Goal: Task Accomplishment & Management: Complete application form

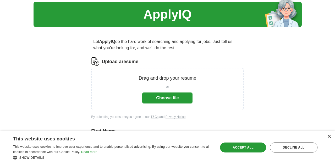
scroll to position [10, 0]
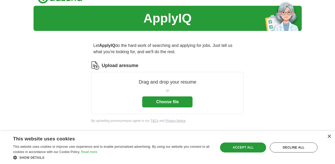
click at [183, 100] on button "Choose file" at bounding box center [167, 101] width 50 height 11
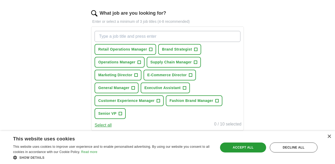
scroll to position [170, 0]
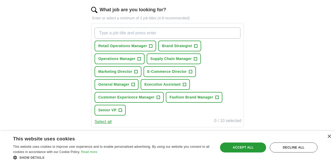
click at [152, 47] on span "+" at bounding box center [150, 46] width 3 height 4
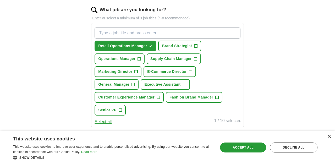
click at [185, 47] on span "Brand Strategist" at bounding box center [177, 46] width 30 height 6
click at [115, 60] on span "Operations Manager" at bounding box center [116, 59] width 37 height 6
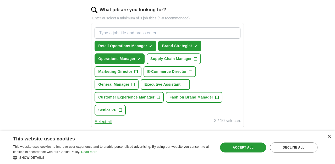
click at [164, 58] on span "Supply Chain Manager" at bounding box center [170, 59] width 41 height 6
click at [128, 76] on button "Marketing Director +" at bounding box center [118, 71] width 47 height 11
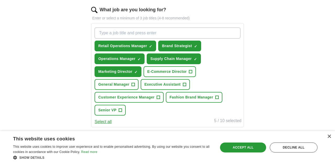
click at [164, 73] on span "E-Commerce Director" at bounding box center [167, 72] width 40 height 6
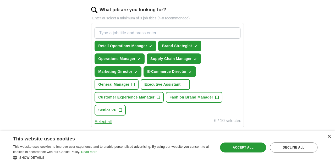
click at [124, 87] on span "General Manager" at bounding box center [113, 85] width 31 height 6
click at [151, 84] on span "Executive Assistant" at bounding box center [162, 85] width 36 height 6
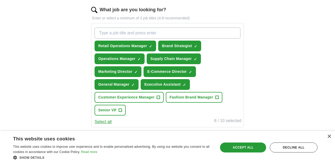
click at [137, 97] on span "Customer Experience Manager" at bounding box center [126, 98] width 56 height 6
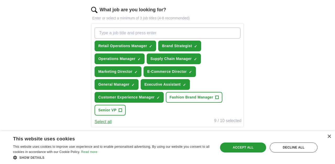
scroll to position [178, 0]
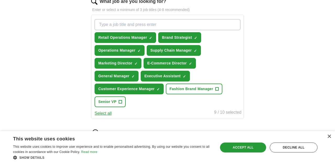
click at [184, 92] on button "Fashion Brand Manager +" at bounding box center [194, 89] width 57 height 11
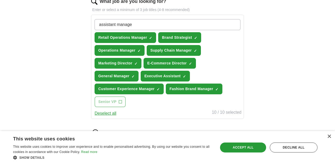
type input "assistant manager"
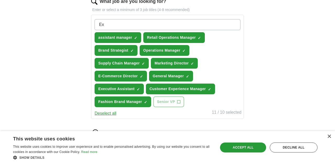
type input "E"
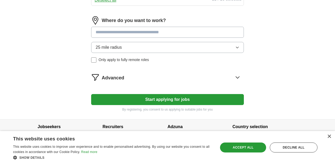
scroll to position [292, 0]
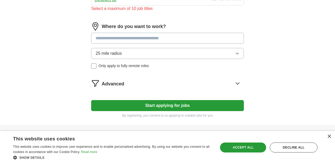
click at [202, 32] on div "Where do you want to work? 25 mile radius Only apply to fully remote roles" at bounding box center [167, 47] width 152 height 51
click at [200, 58] on button "25 mile radius" at bounding box center [167, 53] width 152 height 11
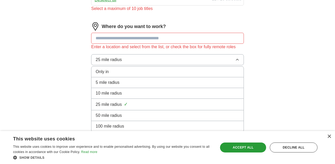
click at [199, 41] on input at bounding box center [167, 38] width 152 height 11
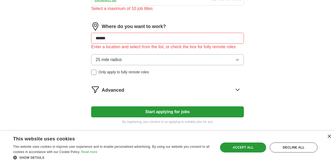
type input "*******"
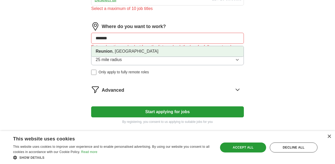
click at [199, 50] on li "[GEOGRAPHIC_DATA] , [GEOGRAPHIC_DATA]" at bounding box center [167, 51] width 152 height 10
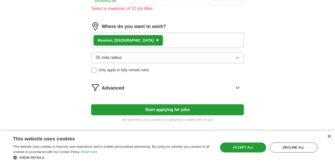
click at [200, 56] on button "25 mile radius" at bounding box center [167, 57] width 152 height 11
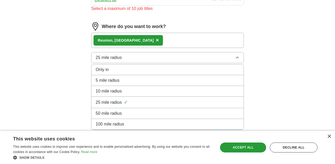
click at [196, 90] on div "10 mile radius" at bounding box center [168, 91] width 144 height 6
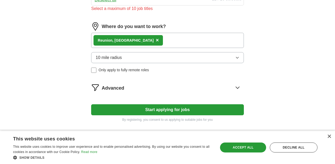
click at [241, 56] on button "10 mile radius" at bounding box center [167, 57] width 152 height 11
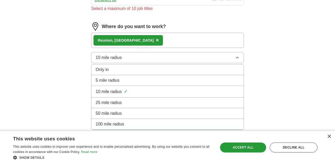
click at [220, 102] on div "25 mile radius" at bounding box center [168, 103] width 144 height 6
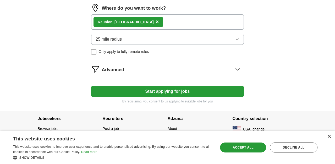
scroll to position [310, 0]
click at [237, 71] on icon at bounding box center [237, 69] width 8 height 8
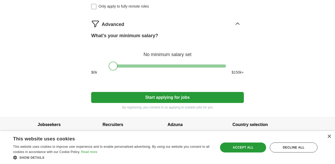
scroll to position [355, 0]
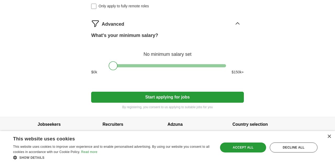
click at [222, 97] on button "Start applying for jobs" at bounding box center [167, 97] width 152 height 11
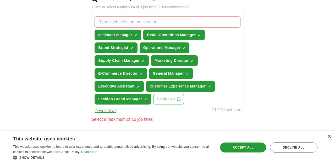
scroll to position [181, 0]
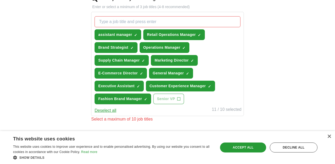
click at [0, 0] on span "×" at bounding box center [0, 0] width 0 height 0
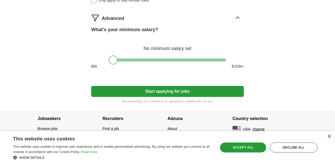
scroll to position [355, 0]
click at [208, 89] on button "Start applying for jobs" at bounding box center [167, 91] width 152 height 11
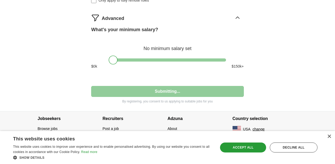
select select "**"
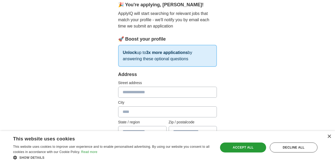
scroll to position [58, 0]
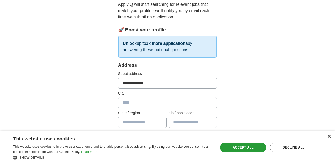
type input "**********"
type input "*********"
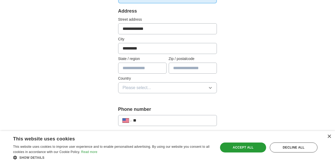
scroll to position [132, 0]
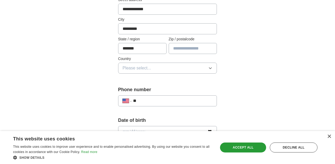
type input "*******"
type input "*****"
click at [133, 65] on span "Please select..." at bounding box center [137, 68] width 29 height 6
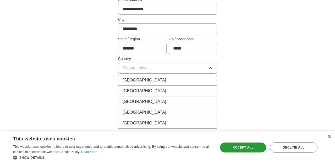
click at [136, 91] on span "[GEOGRAPHIC_DATA]" at bounding box center [145, 91] width 44 height 6
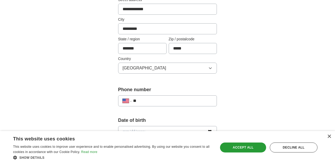
click at [239, 75] on div "**********" at bounding box center [168, 125] width 268 height 483
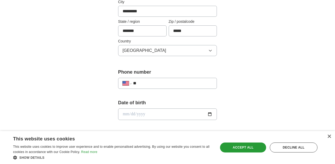
scroll to position [175, 0]
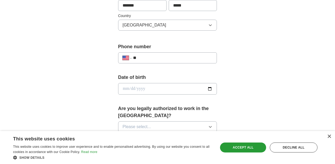
click at [190, 62] on div "**********" at bounding box center [167, 57] width 99 height 11
click at [191, 54] on div "**********" at bounding box center [167, 57] width 99 height 11
type input "**********"
click at [182, 87] on input "date" at bounding box center [167, 89] width 99 height 12
click at [133, 89] on input "date" at bounding box center [167, 89] width 99 height 12
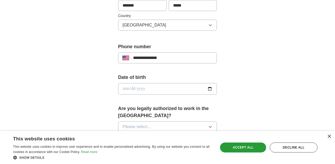
click at [143, 89] on input "date" at bounding box center [167, 89] width 99 height 12
type input "**********"
click at [253, 91] on div "**********" at bounding box center [168, 82] width 268 height 483
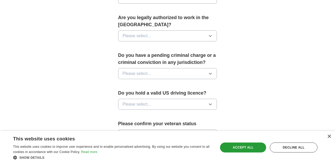
scroll to position [265, 0]
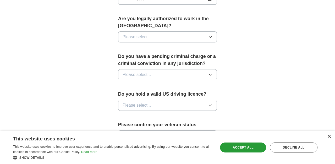
click at [207, 37] on button "Please select..." at bounding box center [167, 36] width 99 height 11
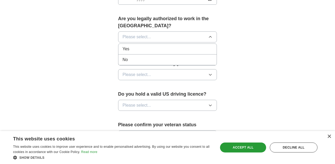
click at [202, 53] on li "Yes" at bounding box center [167, 49] width 98 height 11
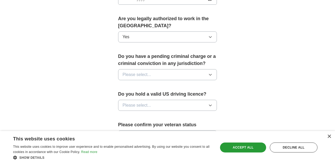
click at [200, 72] on button "Please select..." at bounding box center [167, 74] width 99 height 11
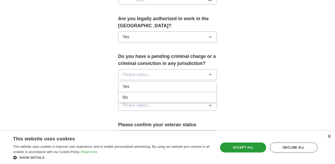
click at [198, 101] on li "No" at bounding box center [167, 97] width 98 height 11
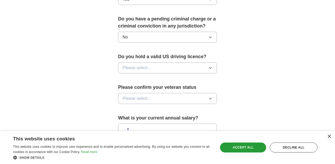
scroll to position [317, 0]
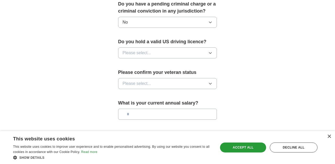
click at [204, 53] on button "Please select..." at bounding box center [167, 52] width 99 height 11
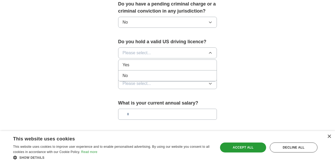
click at [200, 66] on div "Yes" at bounding box center [168, 65] width 90 height 6
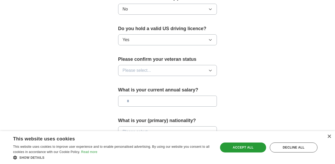
scroll to position [374, 0]
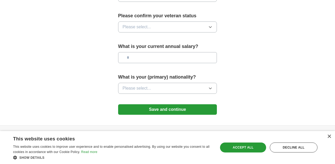
click at [198, 26] on button "Please select..." at bounding box center [167, 26] width 99 height 11
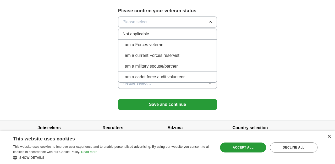
scroll to position [380, 0]
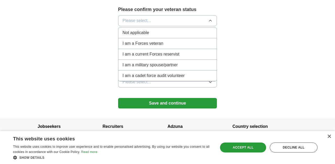
click at [197, 35] on div "Not applicable" at bounding box center [168, 33] width 90 height 6
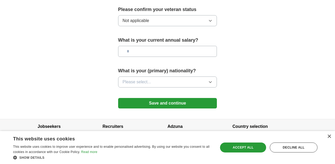
click at [194, 50] on input "text" at bounding box center [167, 51] width 99 height 11
type input "*******"
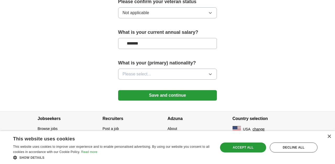
scroll to position [389, 0]
click at [185, 73] on button "Please select..." at bounding box center [167, 74] width 99 height 11
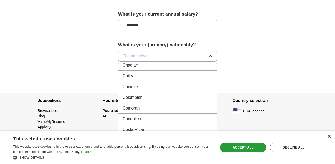
scroll to position [400, 0]
click at [182, 96] on div "Colombian" at bounding box center [168, 98] width 90 height 6
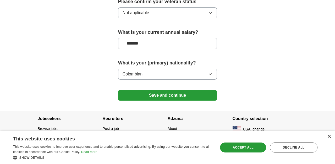
click at [196, 76] on button "Colombian" at bounding box center [167, 74] width 99 height 11
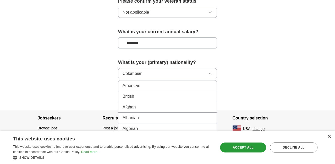
click at [192, 90] on li "American" at bounding box center [167, 85] width 98 height 11
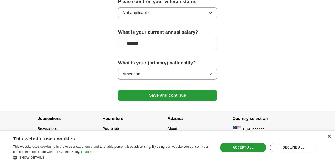
click at [193, 95] on button "Save and continue" at bounding box center [167, 95] width 99 height 10
